Goal: Navigation & Orientation: Find specific page/section

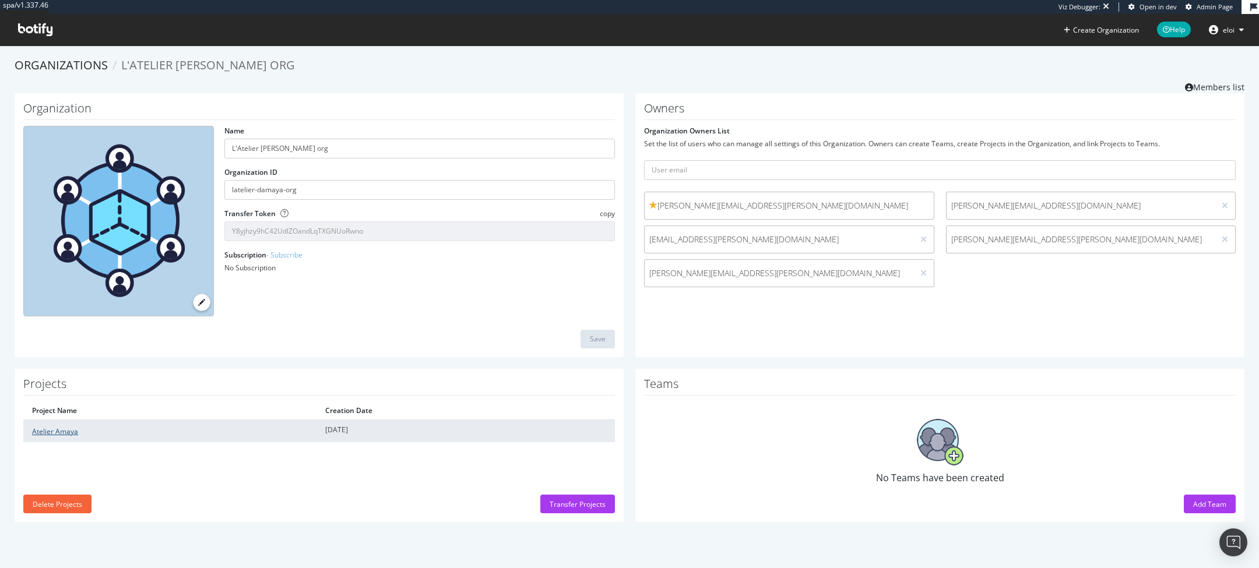
click at [65, 431] on link "Atelier Amaya" at bounding box center [55, 432] width 46 height 10
